Goal: Task Accomplishment & Management: Use online tool/utility

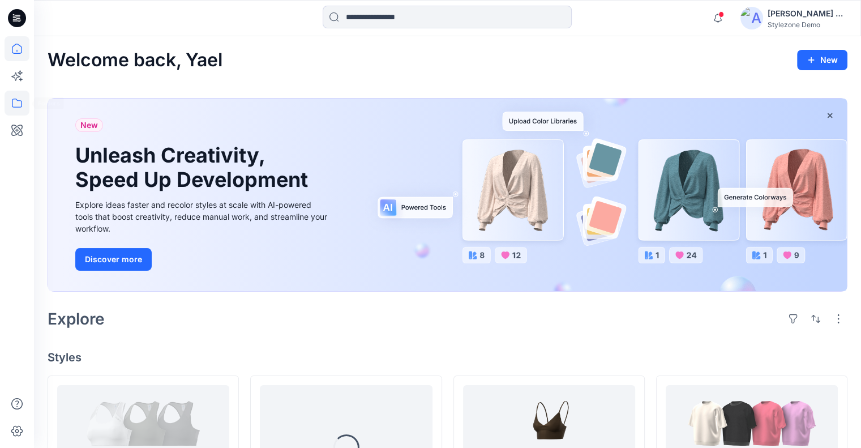
click at [24, 105] on icon at bounding box center [17, 103] width 25 height 25
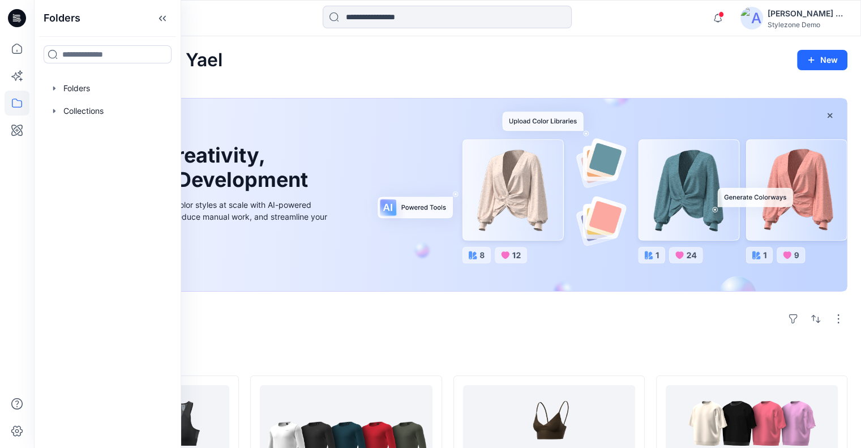
click at [106, 77] on div at bounding box center [107, 88] width 129 height 23
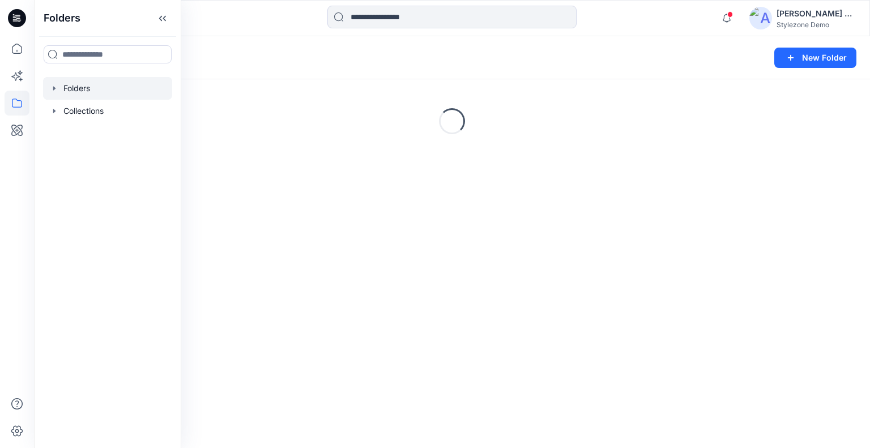
drag, startPoint x: 171, startPoint y: 18, endPoint x: 180, endPoint y: 49, distance: 33.0
click at [171, 18] on icon at bounding box center [162, 18] width 18 height 19
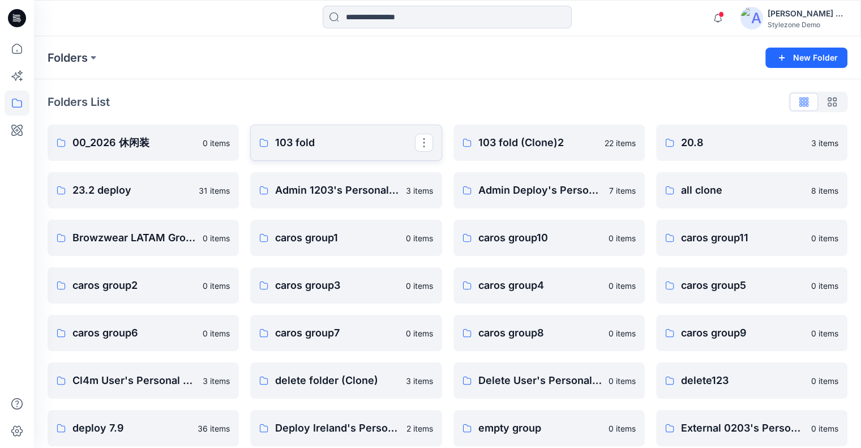
click at [323, 139] on p "103 fold" at bounding box center [344, 143] width 139 height 16
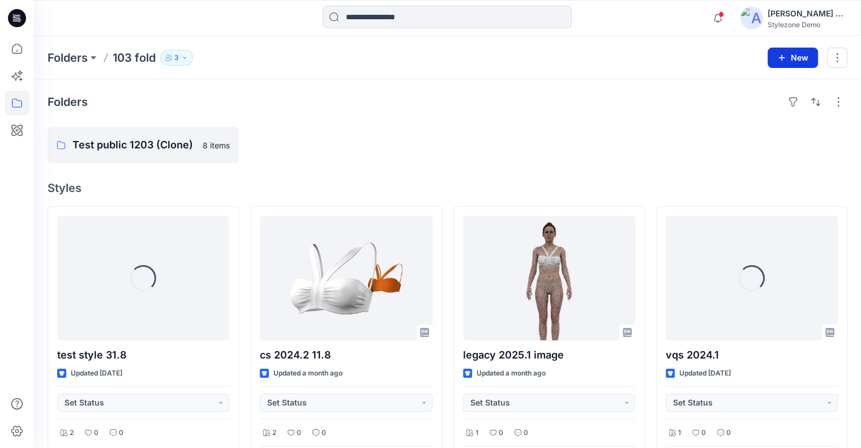
click at [797, 58] on button "New" at bounding box center [793, 58] width 50 height 20
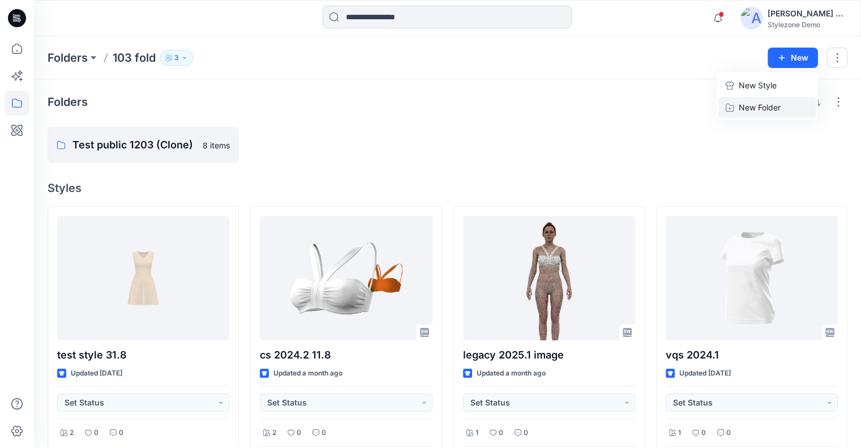
click at [763, 104] on p "New Folder" at bounding box center [760, 107] width 42 height 12
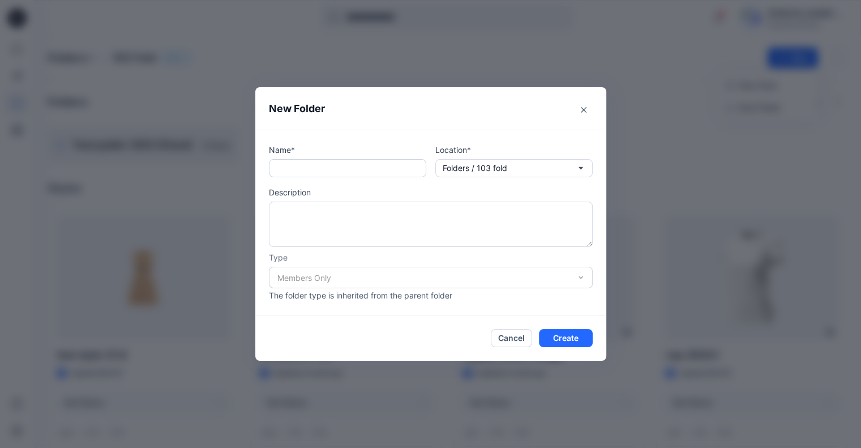
click at [366, 162] on input "text" at bounding box center [347, 168] width 157 height 18
type input "*****"
click at [572, 341] on button "Create" at bounding box center [566, 338] width 54 height 18
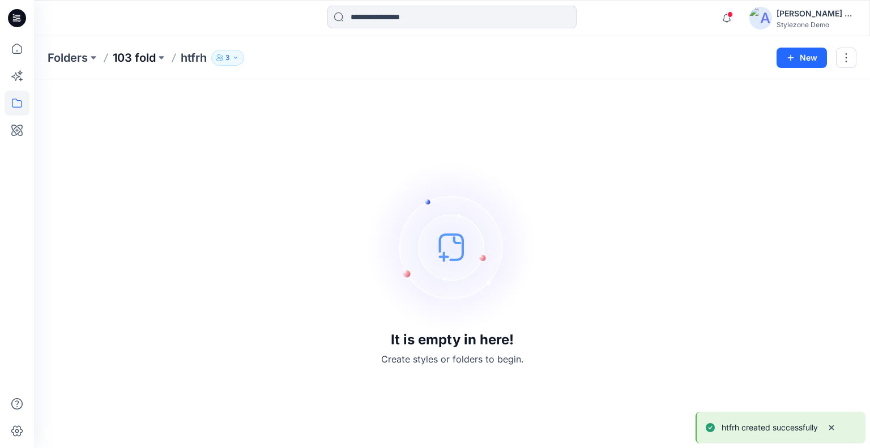
click at [129, 63] on p "103 fold" at bounding box center [134, 58] width 43 height 16
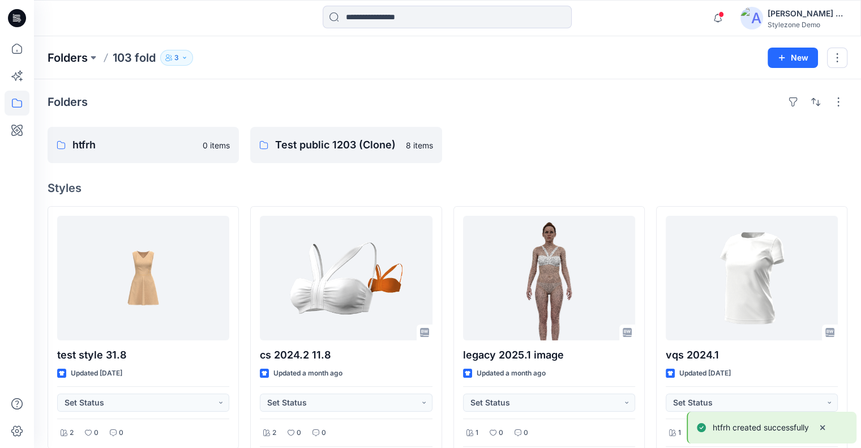
click at [75, 61] on p "Folders" at bounding box center [68, 58] width 40 height 16
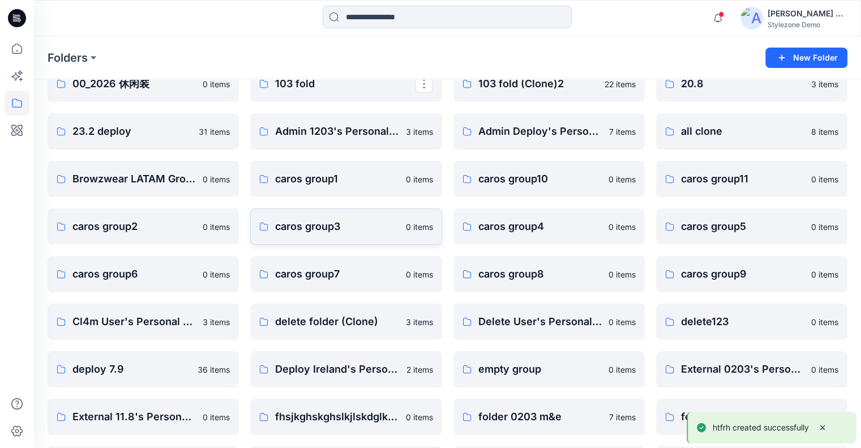
scroll to position [113, 0]
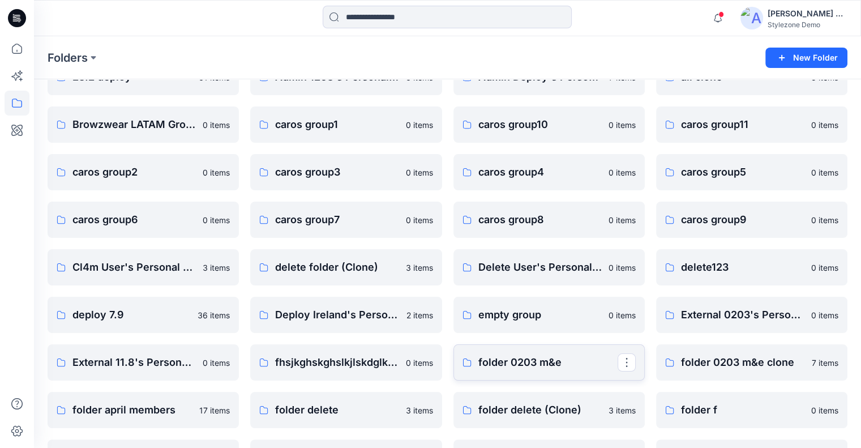
click at [530, 362] on p "folder 0203 m&e" at bounding box center [547, 362] width 139 height 16
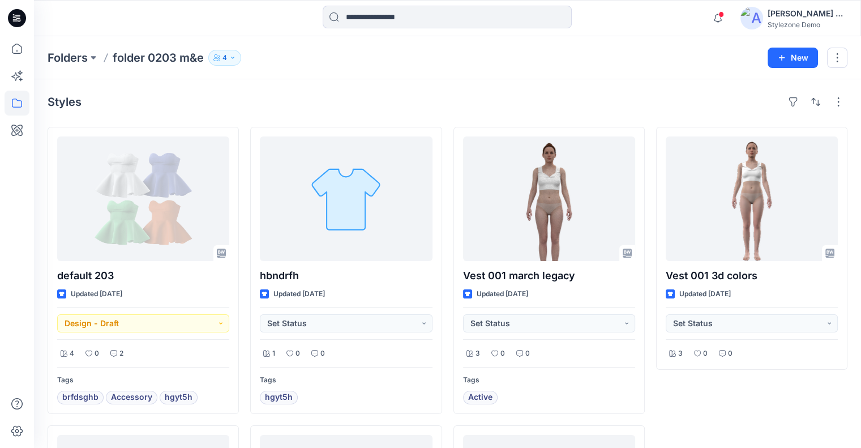
click at [799, 73] on div "Folders folder 0203 m&e 4 New" at bounding box center [447, 57] width 827 height 43
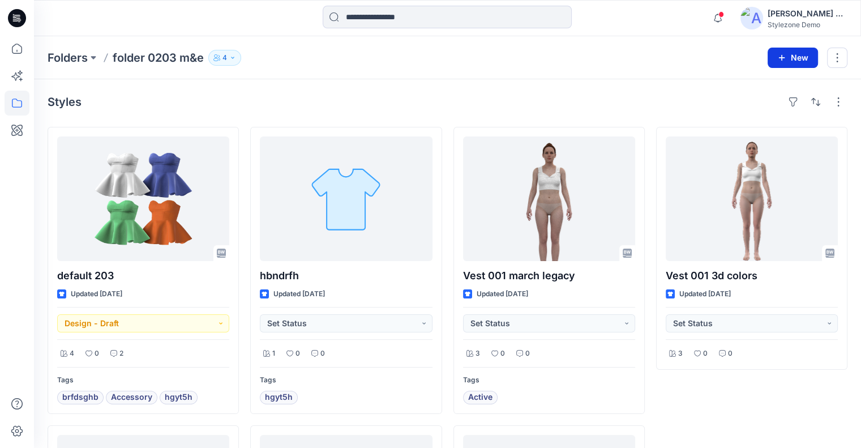
click at [797, 59] on button "New" at bounding box center [793, 58] width 50 height 20
click at [759, 108] on p "New Folder" at bounding box center [760, 107] width 42 height 12
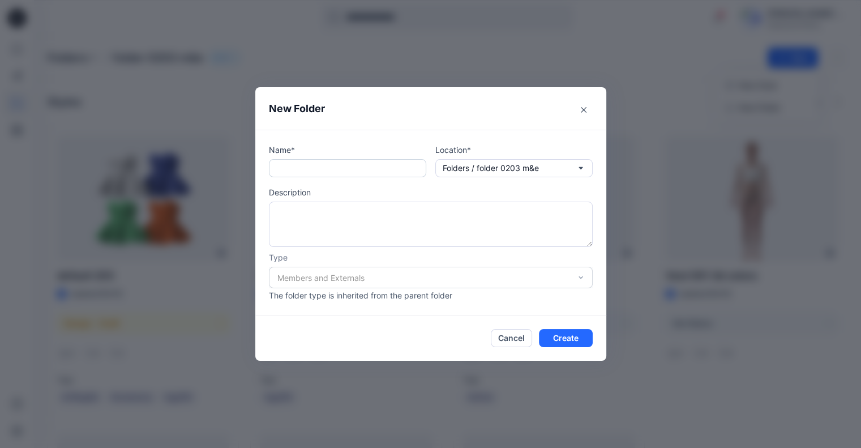
click at [314, 176] on input "text" at bounding box center [347, 168] width 157 height 18
type input "*******"
click at [560, 333] on button "Create" at bounding box center [566, 338] width 54 height 18
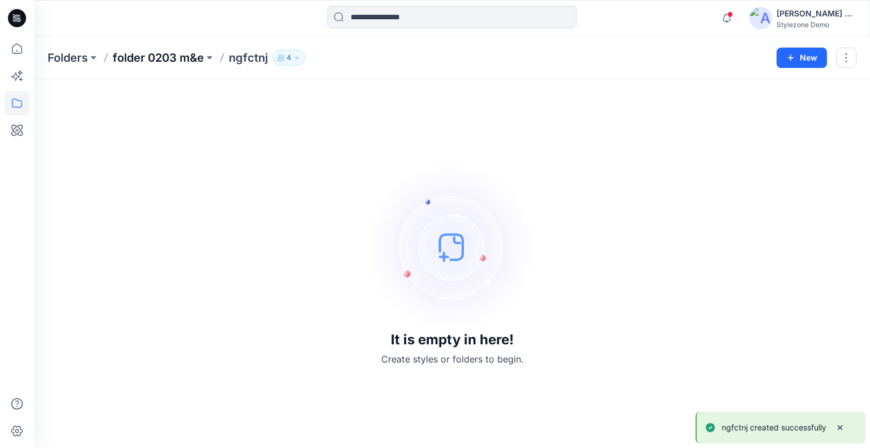
click at [163, 52] on p "folder 0203 m&e" at bounding box center [158, 58] width 91 height 16
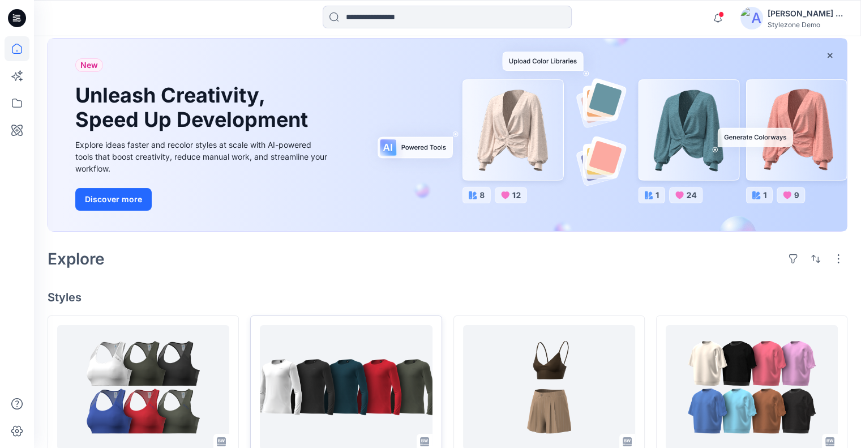
scroll to position [170, 0]
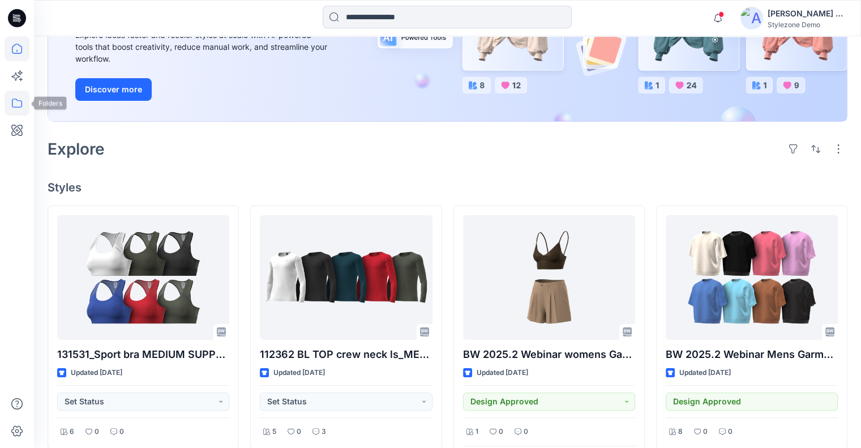
click at [16, 97] on icon at bounding box center [17, 103] width 25 height 25
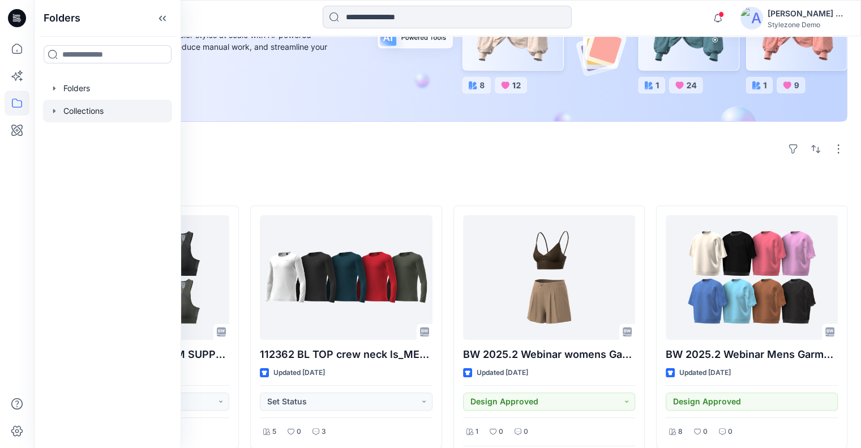
click at [84, 110] on div at bounding box center [107, 111] width 129 height 23
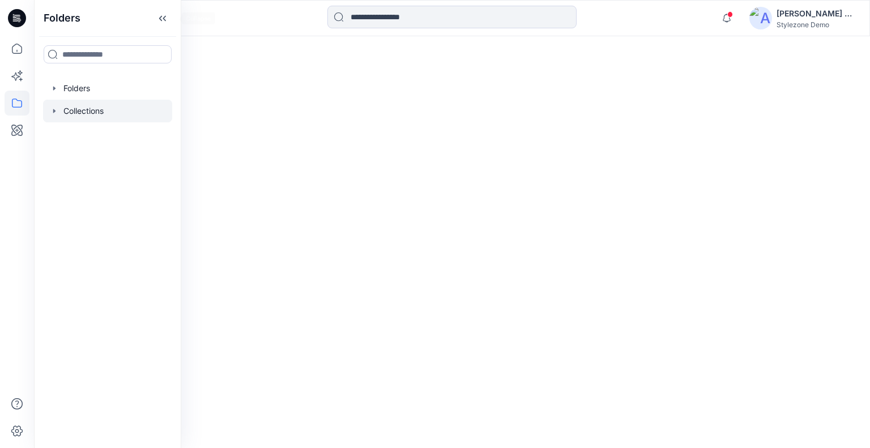
click at [172, 21] on icon at bounding box center [162, 18] width 18 height 19
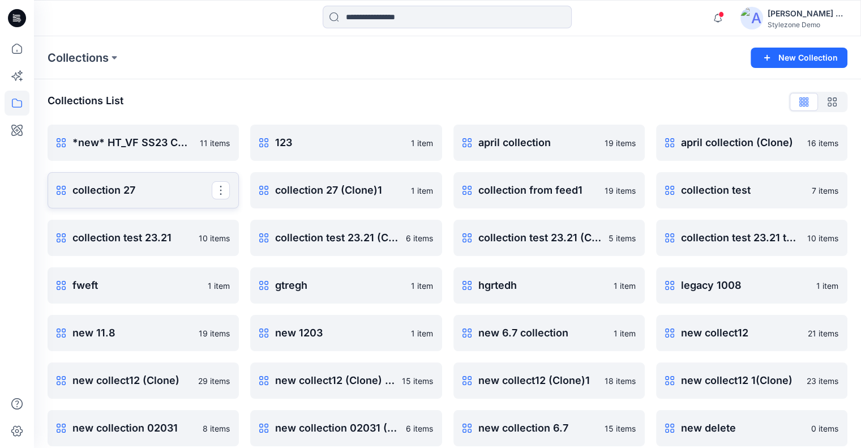
click at [132, 187] on p "collection 27" at bounding box center [141, 190] width 139 height 16
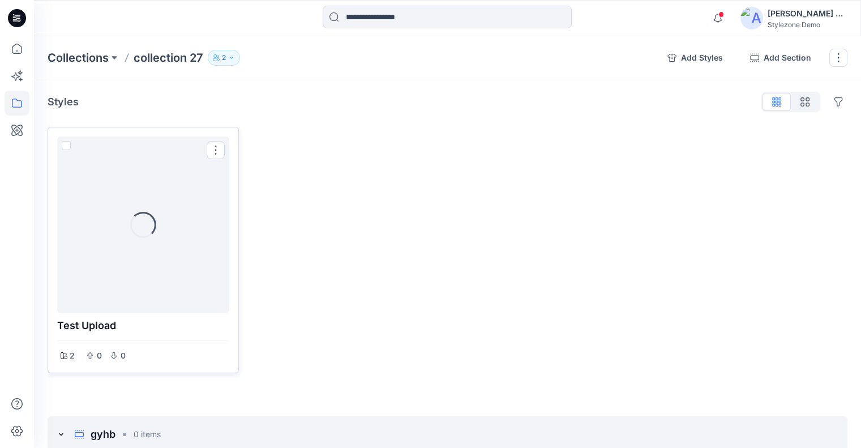
click at [152, 176] on div "Loading..." at bounding box center [143, 224] width 172 height 177
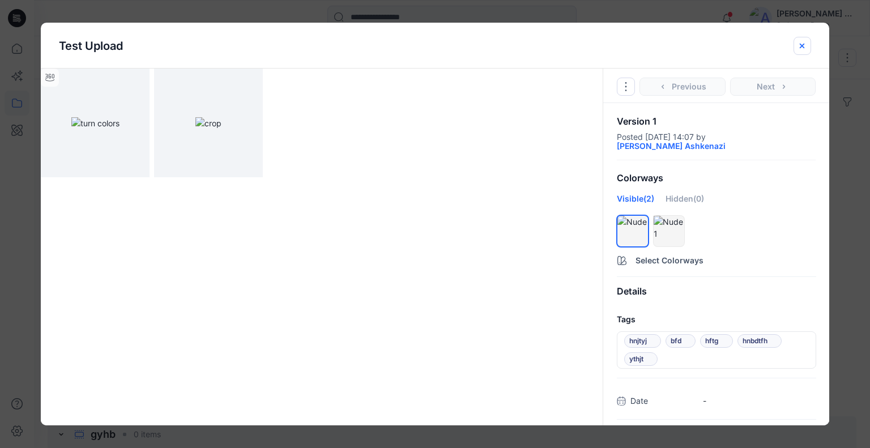
click at [801, 41] on icon "close-btn" at bounding box center [801, 45] width 9 height 9
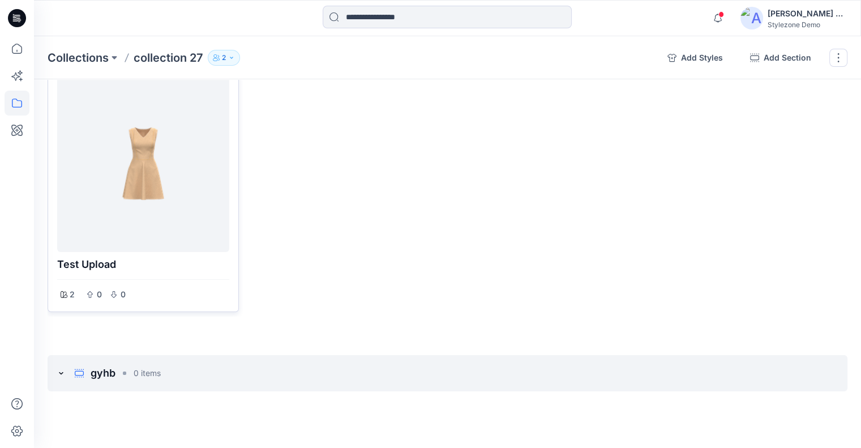
scroll to position [67, 0]
click at [77, 56] on p "Collections" at bounding box center [78, 58] width 61 height 16
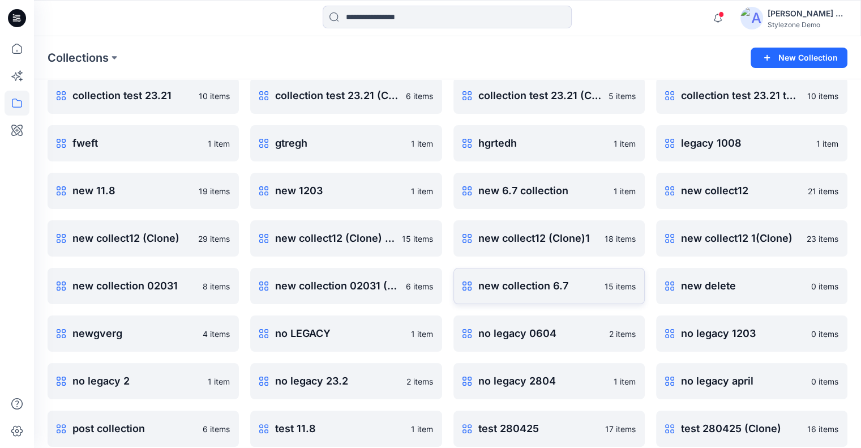
scroll to position [237, 0]
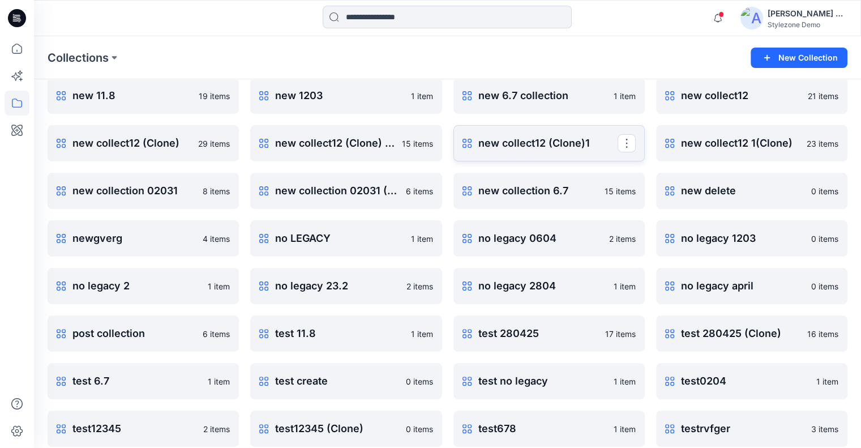
click at [554, 147] on p "new collect12 (Clone)1" at bounding box center [547, 143] width 139 height 16
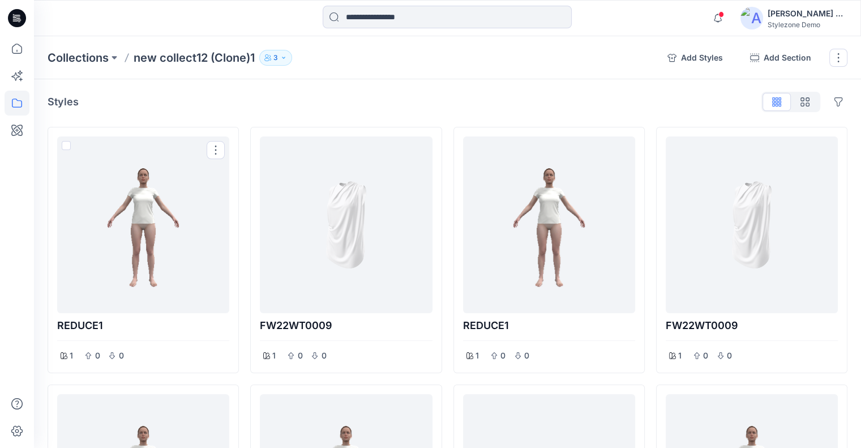
click at [111, 195] on div at bounding box center [143, 225] width 163 height 168
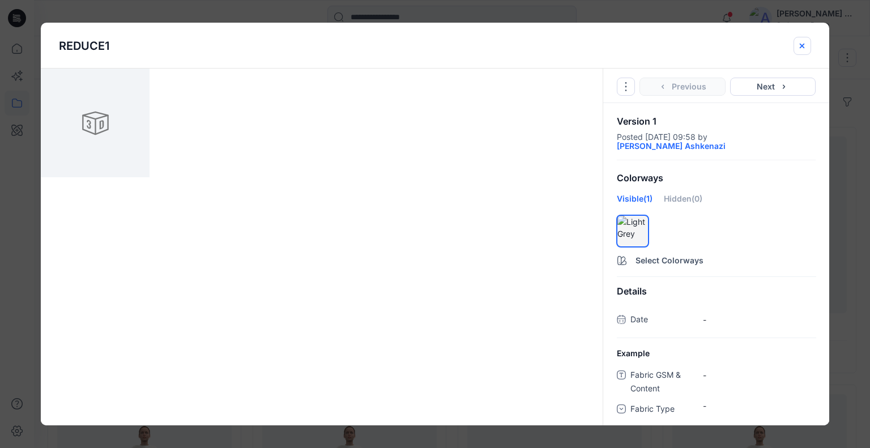
click at [802, 45] on icon "close-btn" at bounding box center [801, 45] width 5 height 5
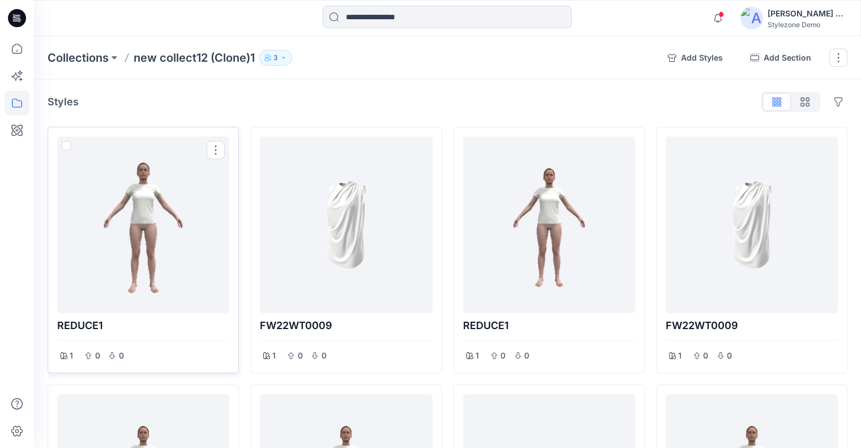
click at [134, 190] on div at bounding box center [143, 225] width 163 height 168
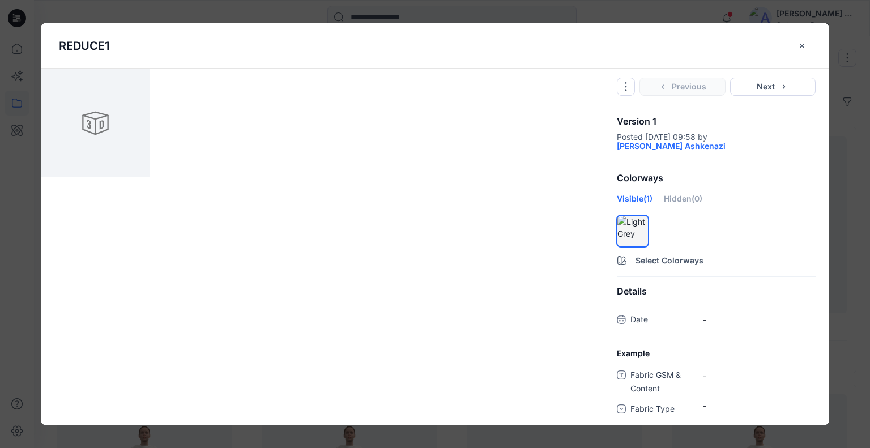
click at [806, 42] on icon "close-btn" at bounding box center [801, 45] width 9 height 9
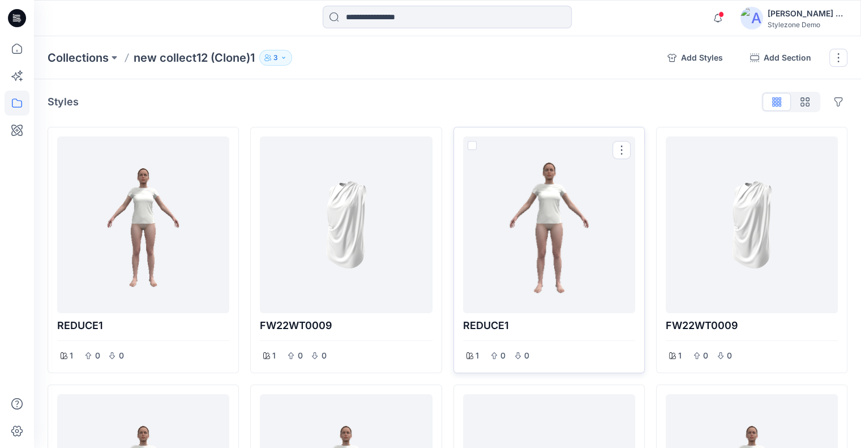
click at [555, 233] on div at bounding box center [549, 225] width 163 height 168
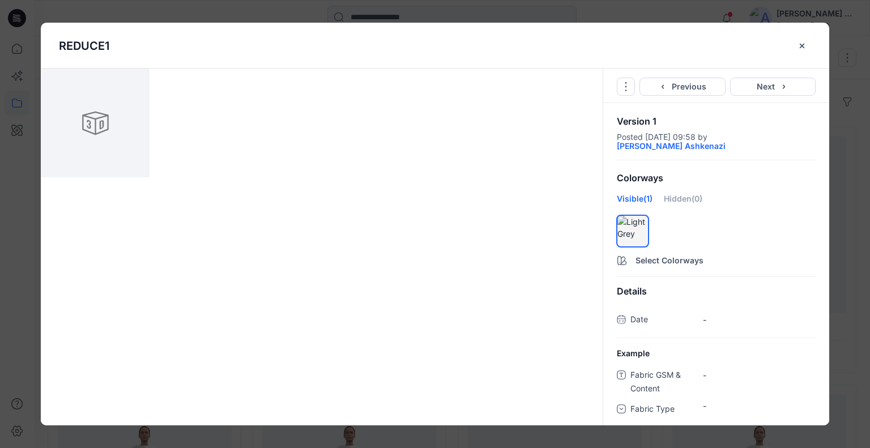
click at [803, 44] on icon "close-btn" at bounding box center [801, 45] width 5 height 5
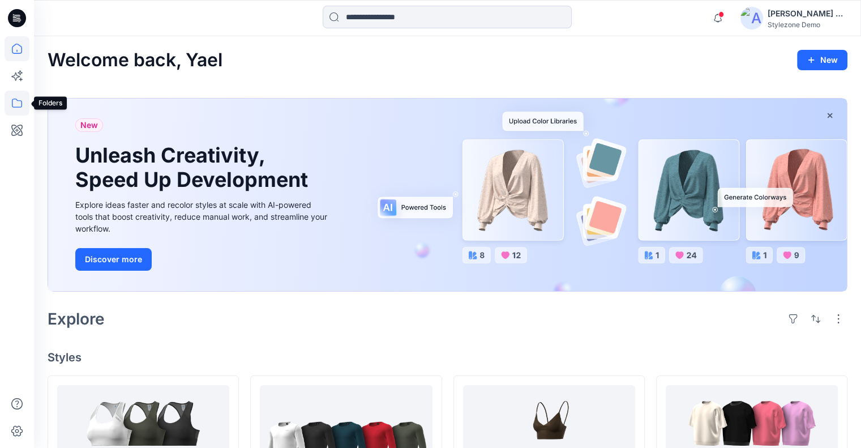
click at [23, 103] on icon at bounding box center [17, 103] width 25 height 25
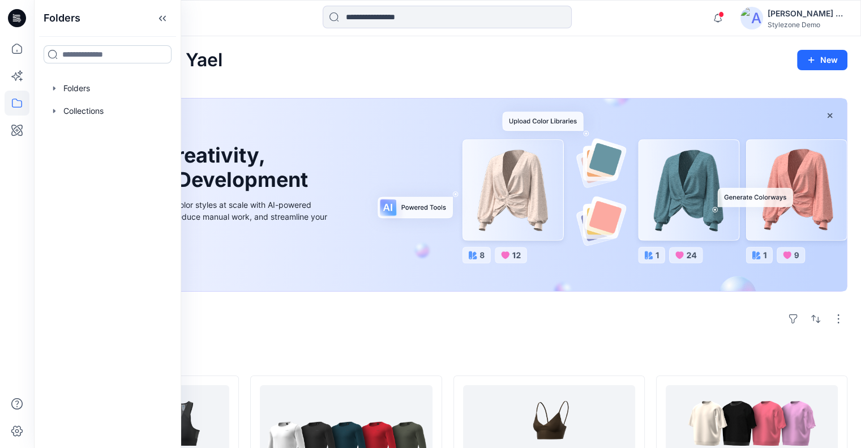
drag, startPoint x: 102, startPoint y: 112, endPoint x: 170, endPoint y: 45, distance: 94.9
click at [102, 111] on div at bounding box center [107, 111] width 129 height 23
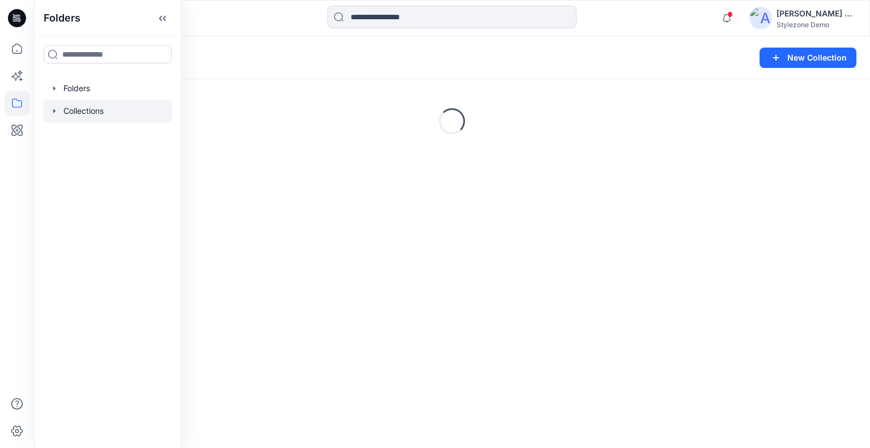
click at [169, 25] on icon at bounding box center [162, 18] width 18 height 19
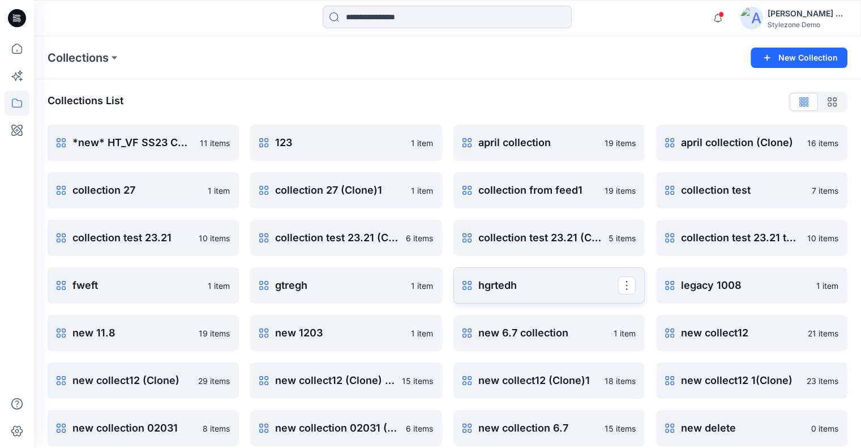
click at [541, 278] on p "hgrtedh" at bounding box center [547, 285] width 139 height 16
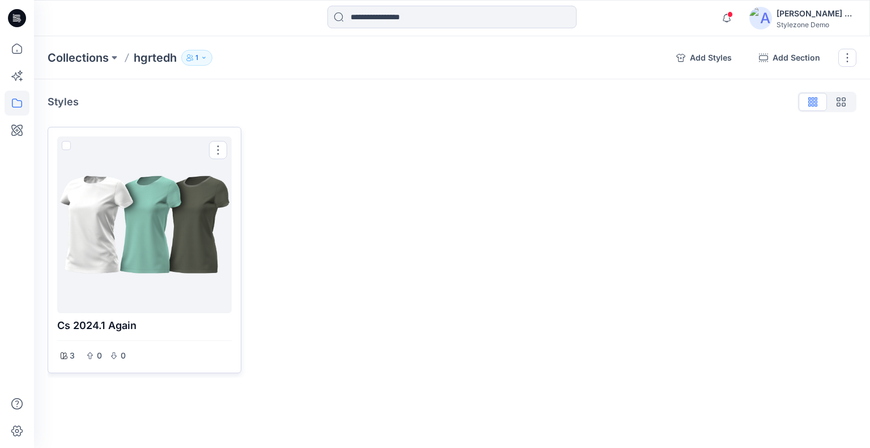
click at [173, 188] on div at bounding box center [144, 225] width 165 height 168
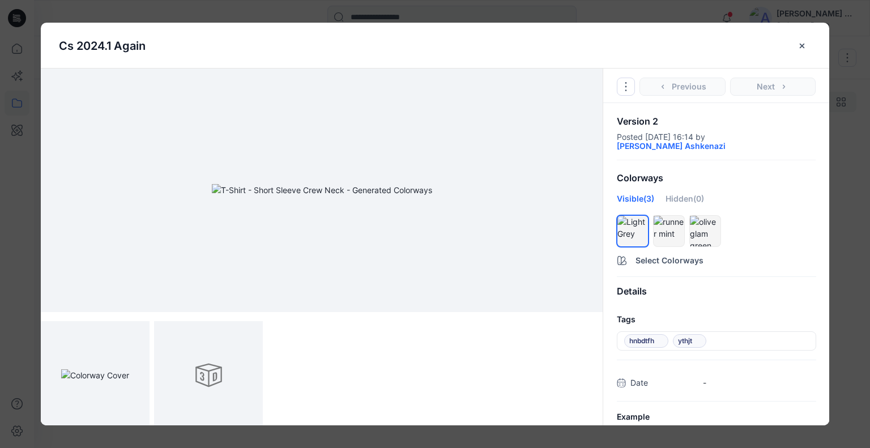
click at [808, 42] on button "close-btn" at bounding box center [802, 46] width 18 height 18
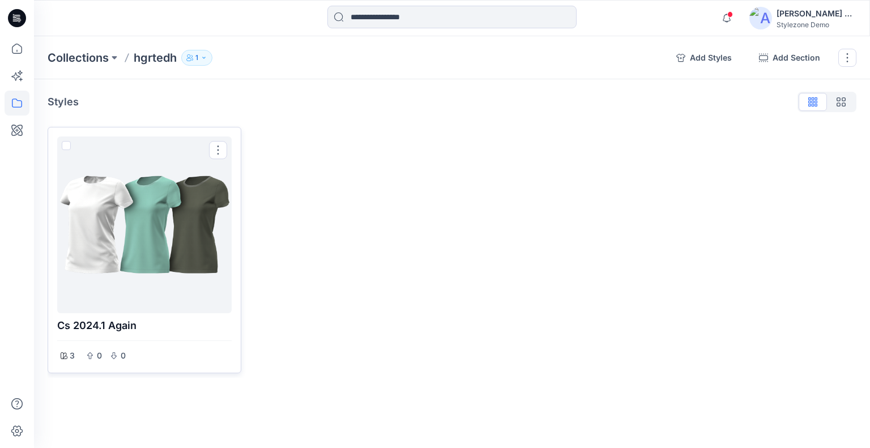
click at [187, 258] on div at bounding box center [144, 225] width 165 height 168
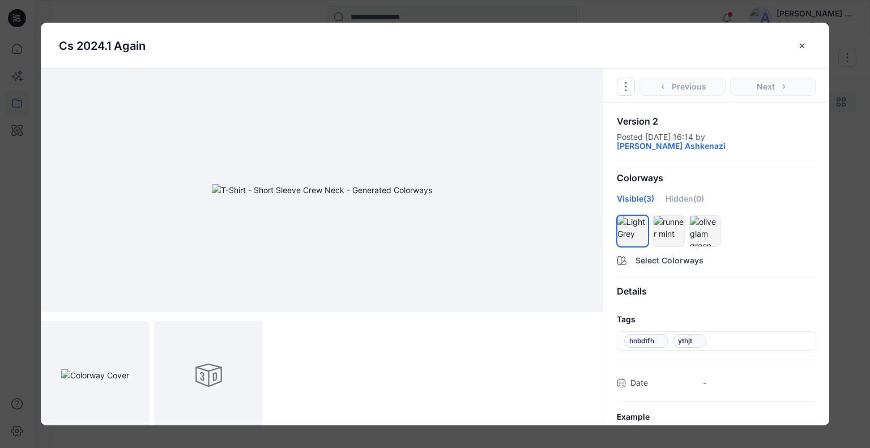
click at [795, 40] on button "close-btn" at bounding box center [802, 46] width 18 height 18
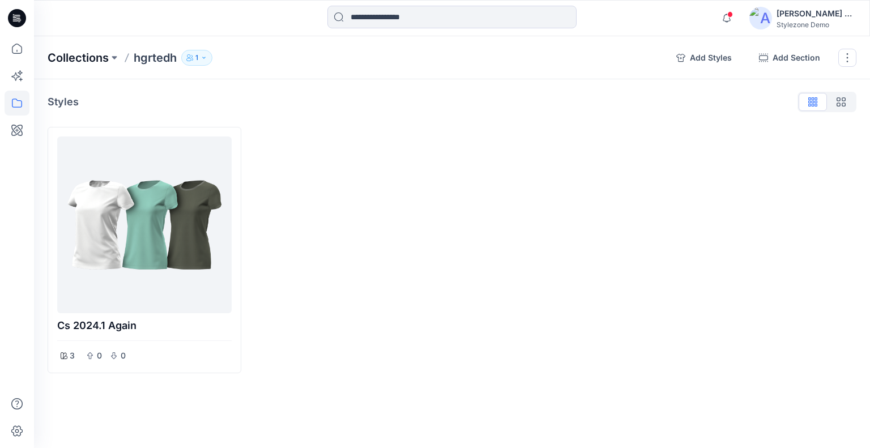
click at [88, 55] on p "Collections" at bounding box center [78, 58] width 61 height 16
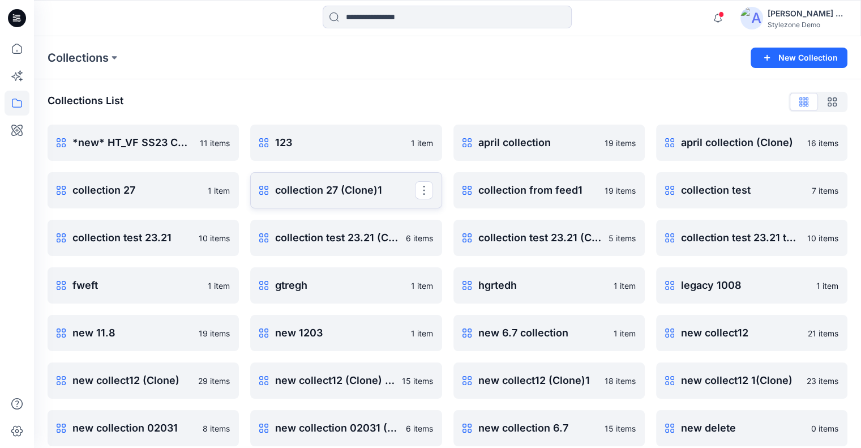
click at [328, 193] on p "collection 27 (Clone)1" at bounding box center [344, 190] width 139 height 16
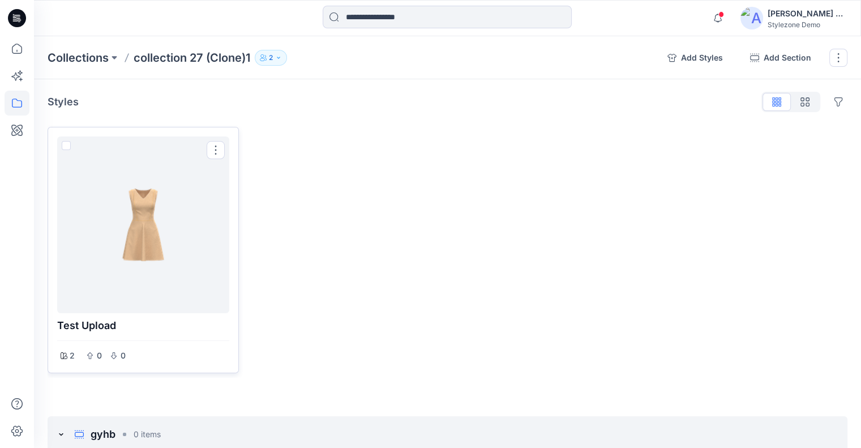
click at [148, 211] on div at bounding box center [143, 225] width 163 height 168
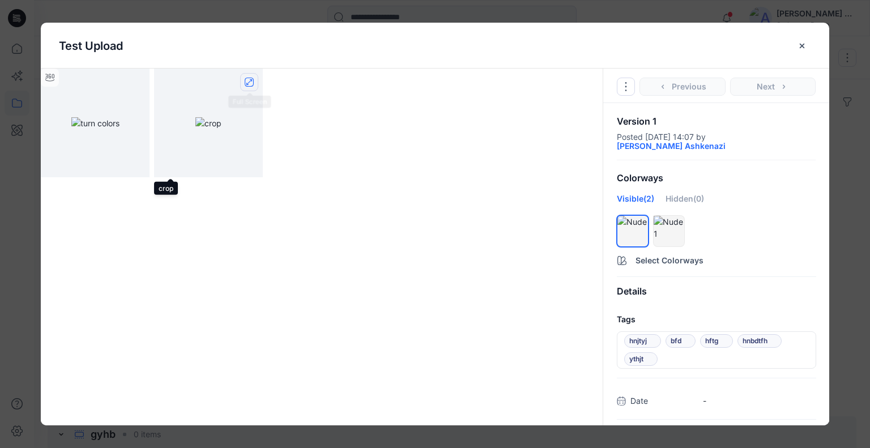
click at [249, 80] on icon "full screen" at bounding box center [249, 82] width 9 height 9
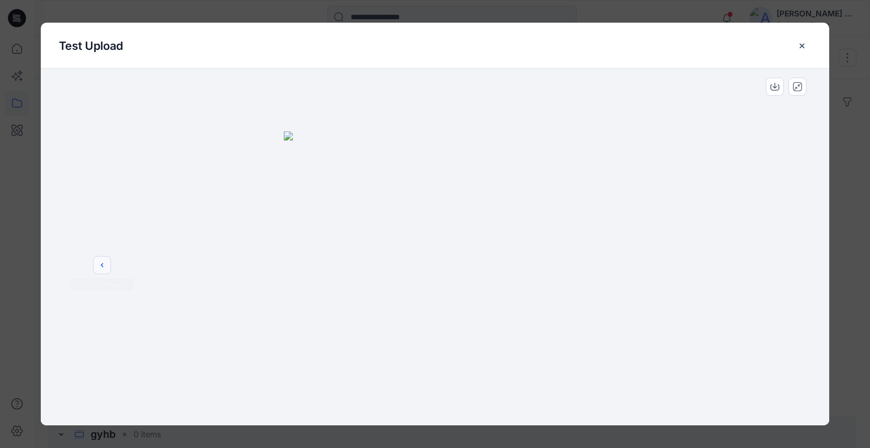
click at [108, 262] on button "previous" at bounding box center [102, 265] width 18 height 18
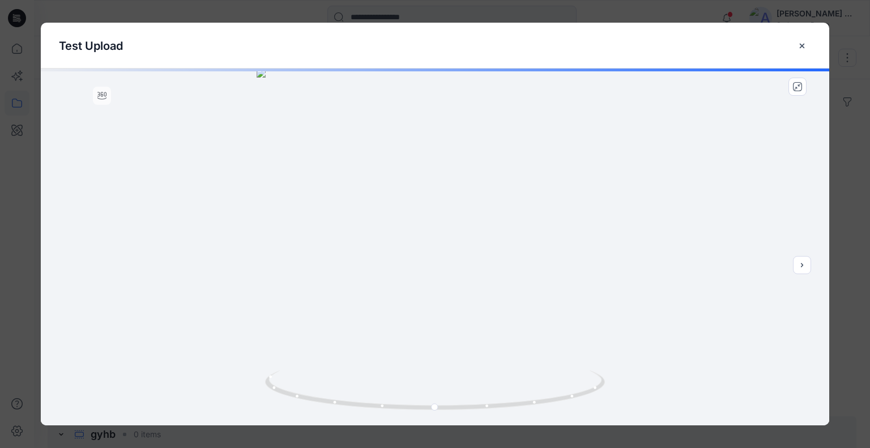
click at [799, 42] on icon "close-btn" at bounding box center [801, 45] width 9 height 9
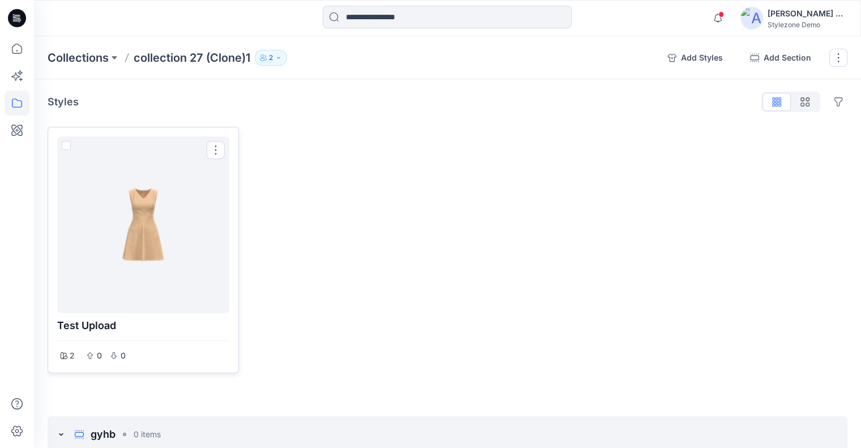
click at [139, 220] on div at bounding box center [143, 225] width 163 height 168
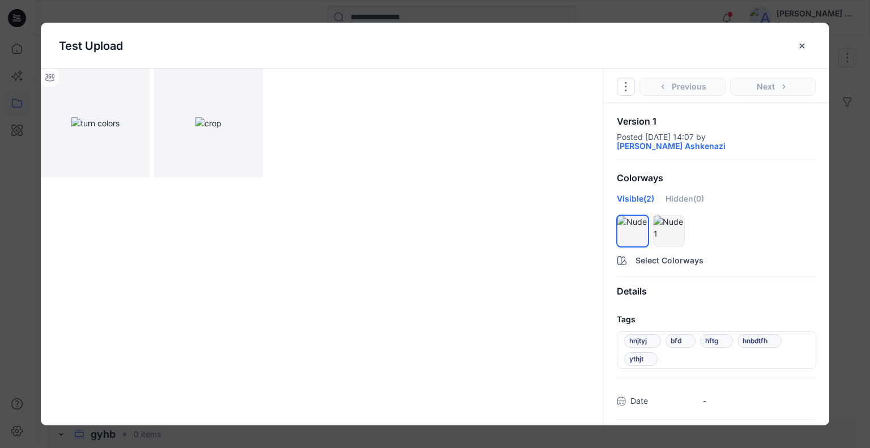
click at [802, 46] on icon "close-btn" at bounding box center [801, 45] width 5 height 5
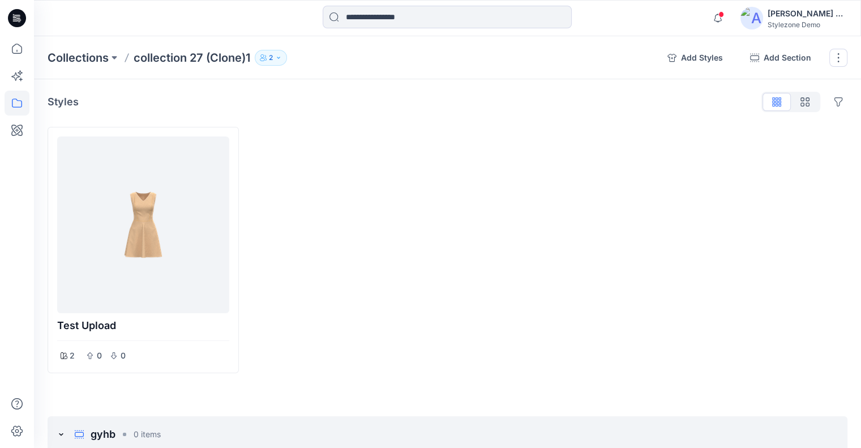
click at [842, 58] on button "button" at bounding box center [838, 58] width 18 height 18
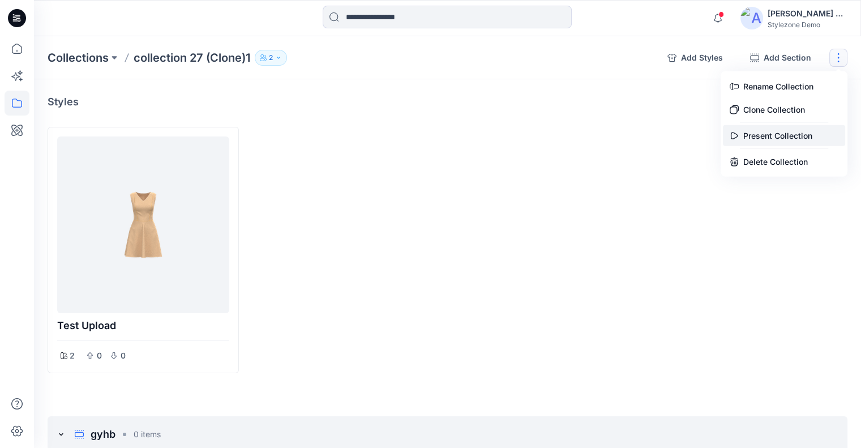
click at [781, 136] on button "Present Collection" at bounding box center [784, 135] width 122 height 21
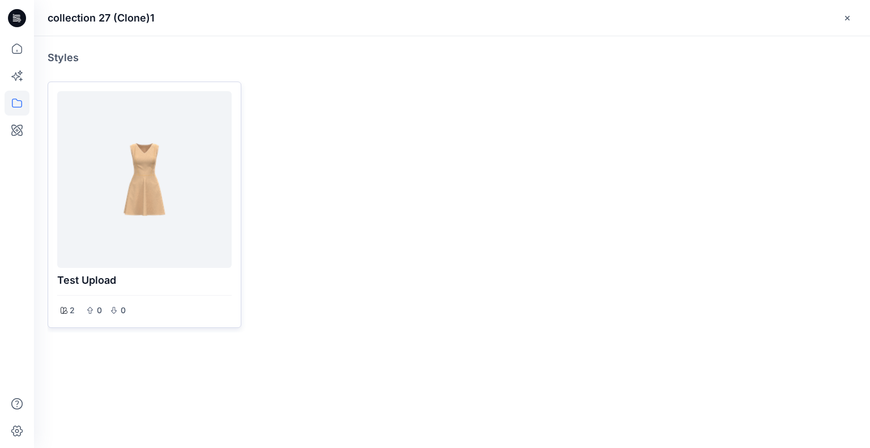
click at [188, 162] on div at bounding box center [144, 180] width 165 height 168
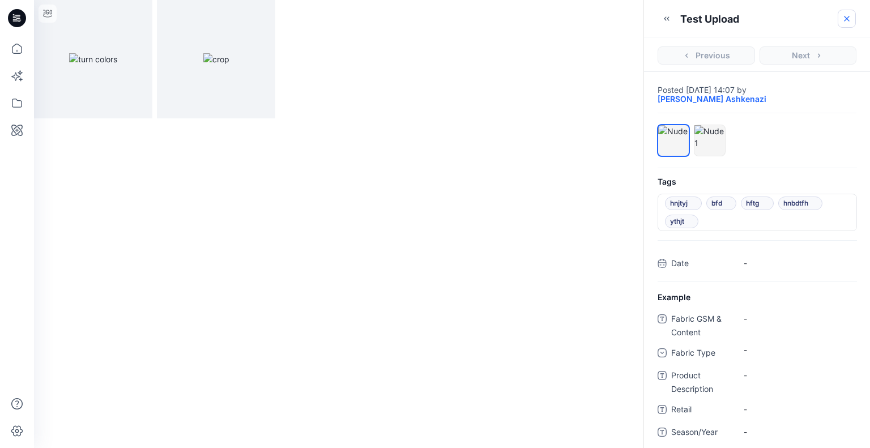
click at [845, 21] on icon "button" at bounding box center [846, 18] width 9 height 9
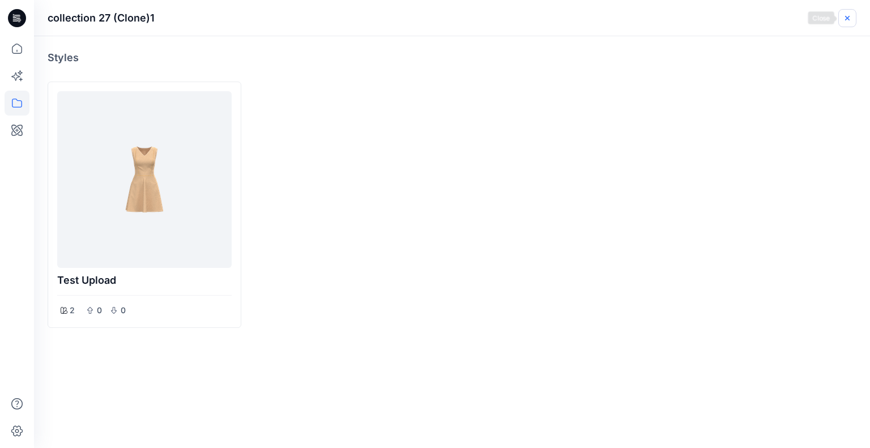
click at [853, 20] on button "button" at bounding box center [847, 18] width 18 height 18
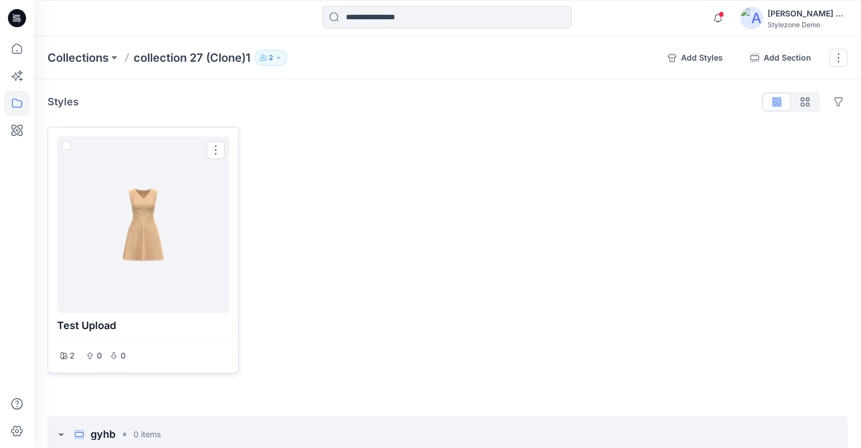
click at [154, 245] on div at bounding box center [143, 225] width 163 height 168
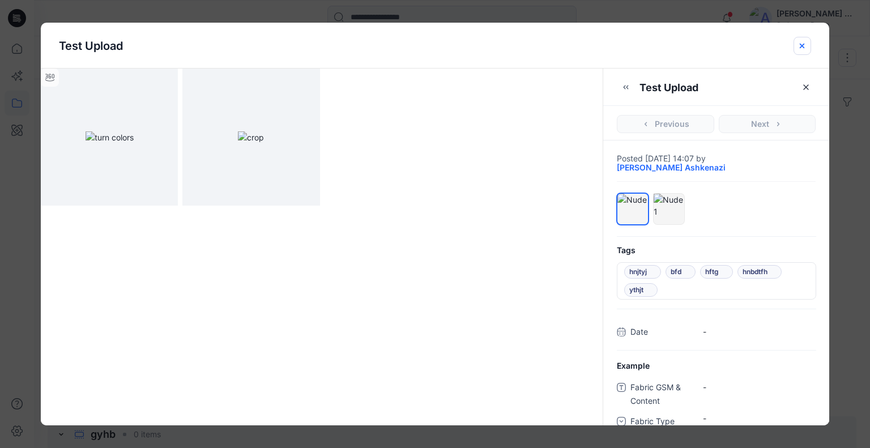
click at [799, 41] on icon "close-btn" at bounding box center [801, 45] width 9 height 9
